Goal: Information Seeking & Learning: Learn about a topic

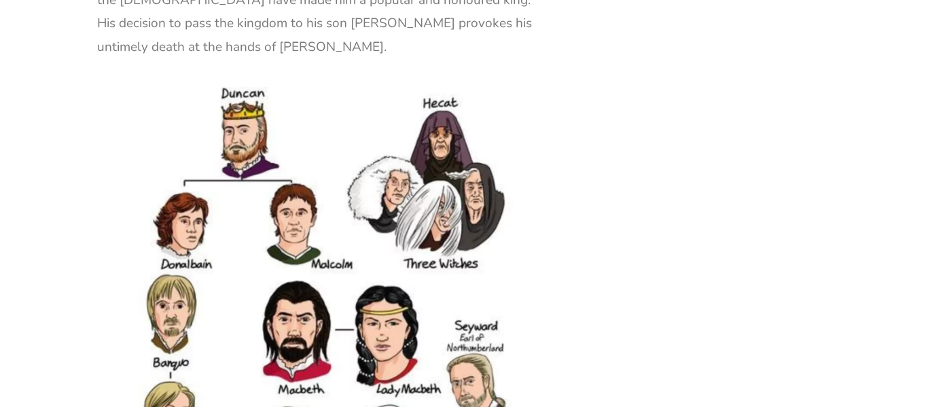
click at [446, 189] on img at bounding box center [318, 390] width 442 height 619
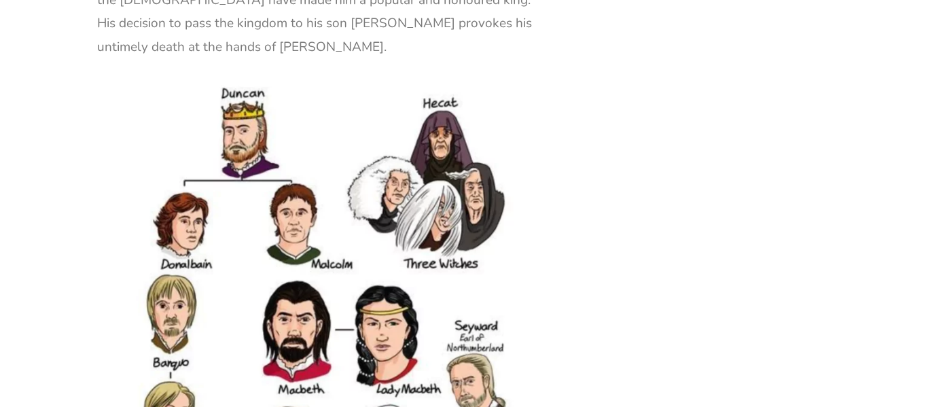
click at [446, 189] on img at bounding box center [318, 390] width 442 height 619
click at [313, 237] on img at bounding box center [318, 390] width 442 height 619
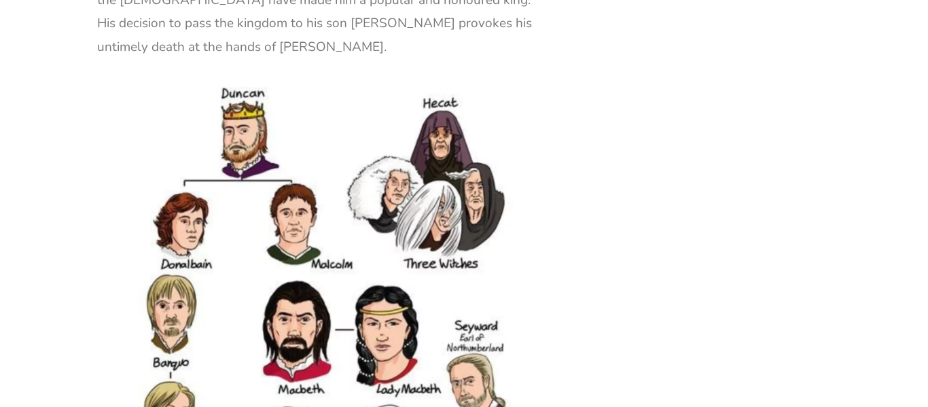
click at [313, 237] on img at bounding box center [318, 390] width 442 height 619
click at [313, 238] on img at bounding box center [318, 390] width 442 height 619
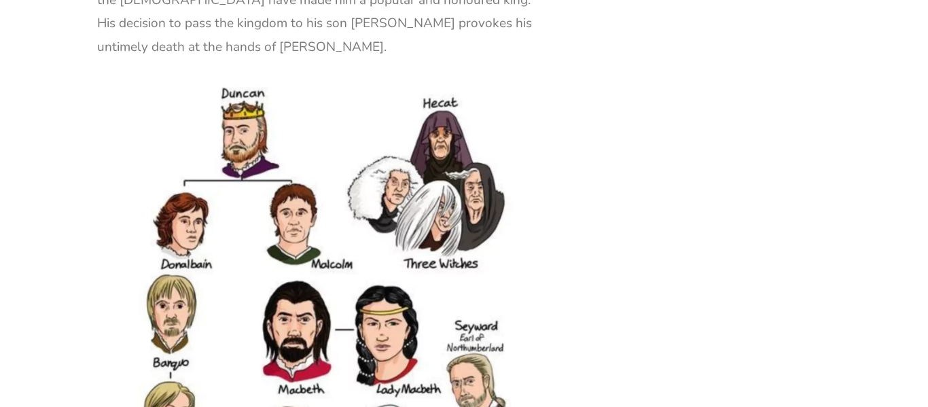
click at [313, 238] on img at bounding box center [318, 390] width 442 height 619
click at [247, 167] on img at bounding box center [318, 390] width 442 height 619
click at [246, 167] on img at bounding box center [318, 390] width 442 height 619
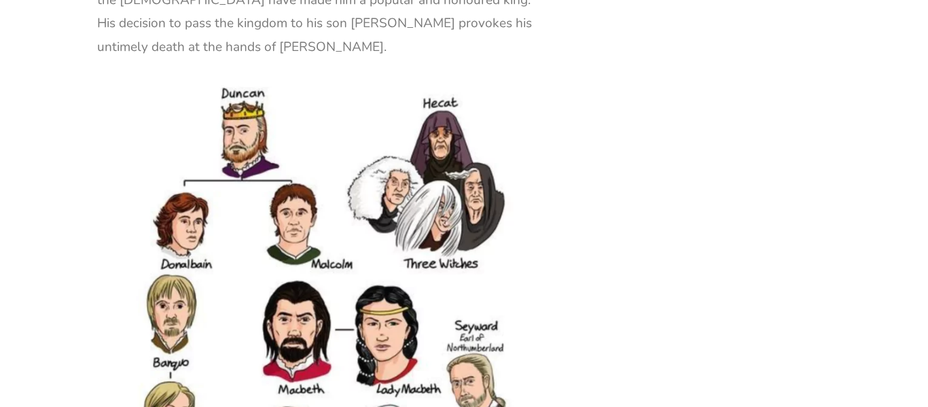
click at [246, 167] on img at bounding box center [318, 390] width 442 height 619
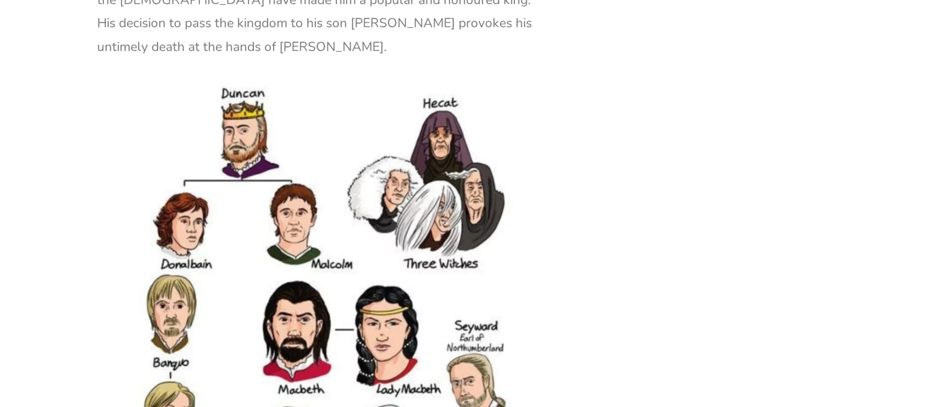
click at [246, 167] on img at bounding box center [318, 390] width 442 height 619
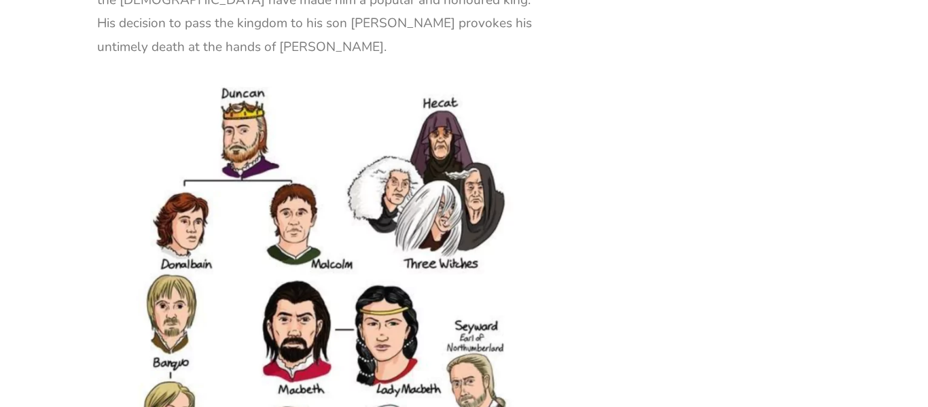
click at [246, 167] on img at bounding box center [318, 390] width 442 height 619
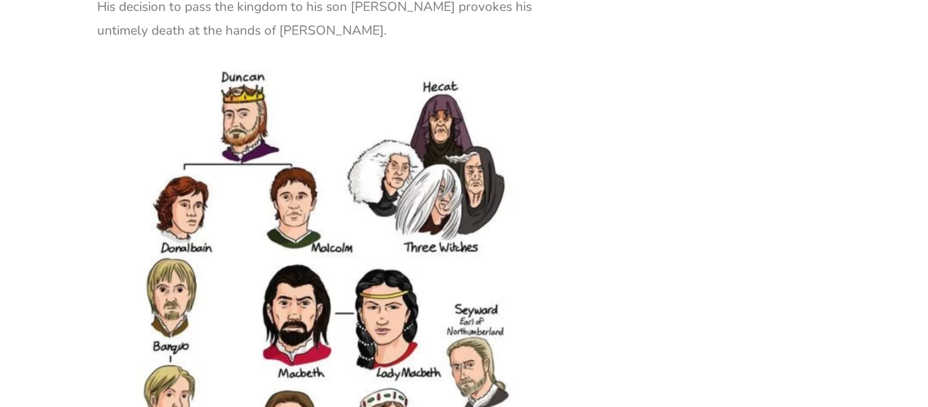
click at [318, 158] on img at bounding box center [318, 374] width 442 height 619
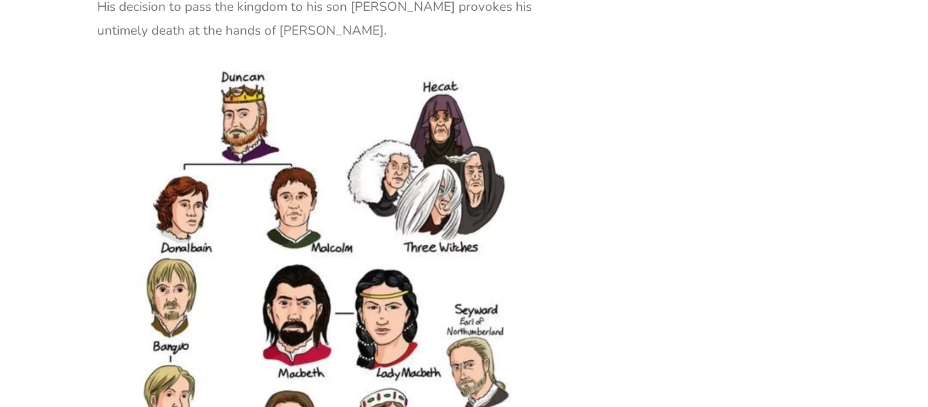
click at [318, 158] on img at bounding box center [318, 374] width 442 height 619
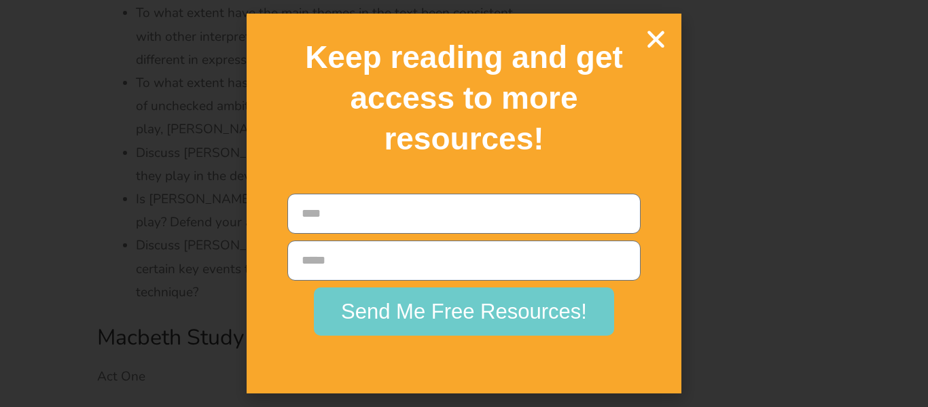
scroll to position [3645, 0]
click at [657, 32] on icon "Close" at bounding box center [656, 39] width 24 height 24
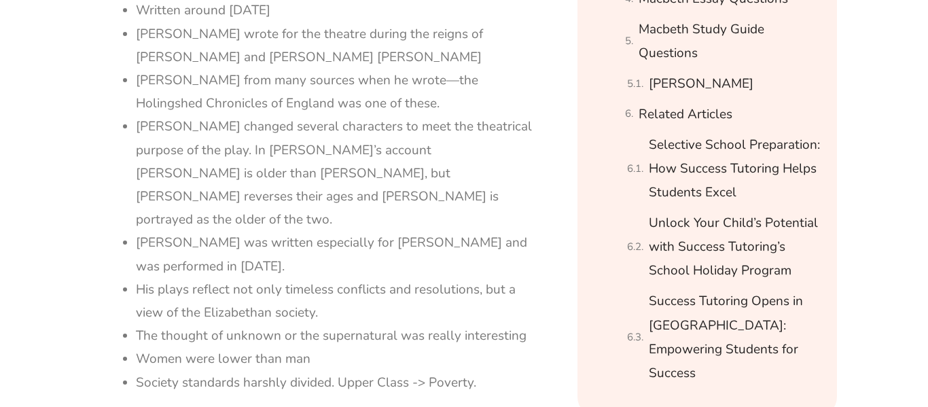
scroll to position [618, 0]
